Goal: Transaction & Acquisition: Purchase product/service

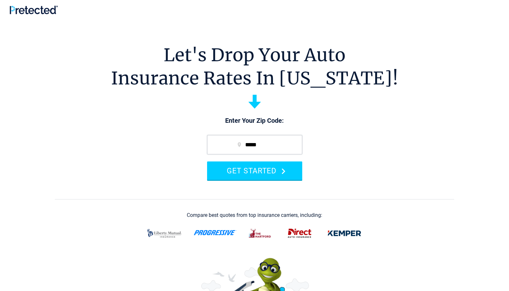
click at [281, 168] on button "GET STARTED" at bounding box center [254, 171] width 95 height 18
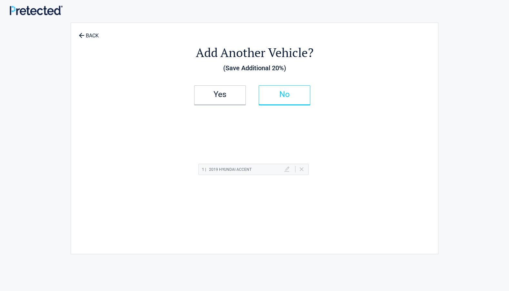
click at [288, 97] on h2 "No" at bounding box center [284, 94] width 38 height 5
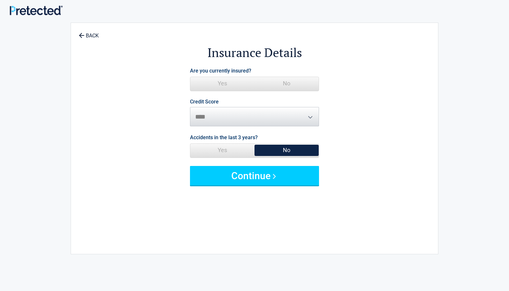
click at [229, 87] on span "Yes" at bounding box center [222, 83] width 64 height 13
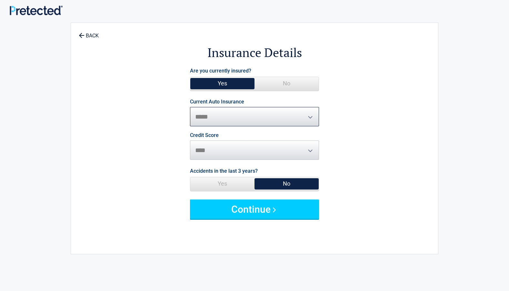
select select "***"
click at [190, 107] on select "**********" at bounding box center [254, 116] width 129 height 19
click at [274, 182] on span "No" at bounding box center [286, 183] width 64 height 13
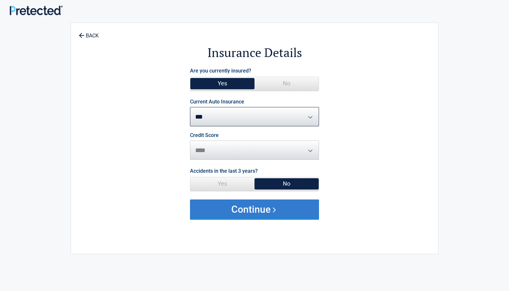
click at [270, 205] on button "Continue" at bounding box center [254, 209] width 129 height 19
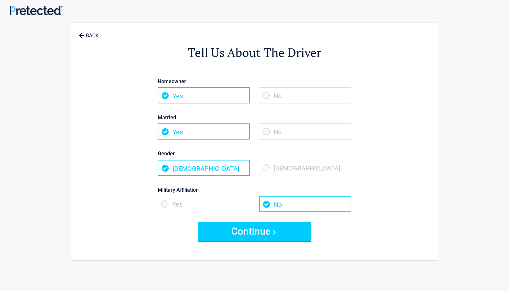
click at [230, 202] on span "Yes" at bounding box center [204, 204] width 92 height 16
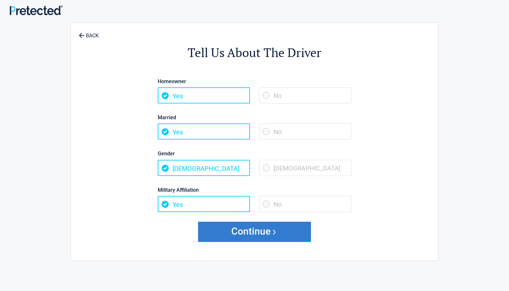
click at [247, 228] on button "Continue" at bounding box center [254, 231] width 113 height 19
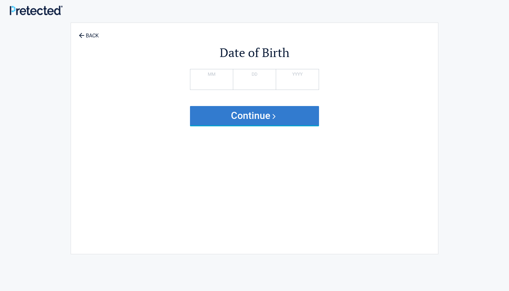
click at [293, 112] on button "Continue" at bounding box center [254, 115] width 129 height 19
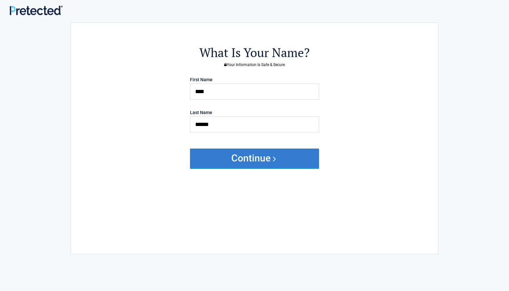
click at [268, 159] on button "Continue" at bounding box center [254, 158] width 129 height 19
